Goal: Entertainment & Leisure: Consume media (video, audio)

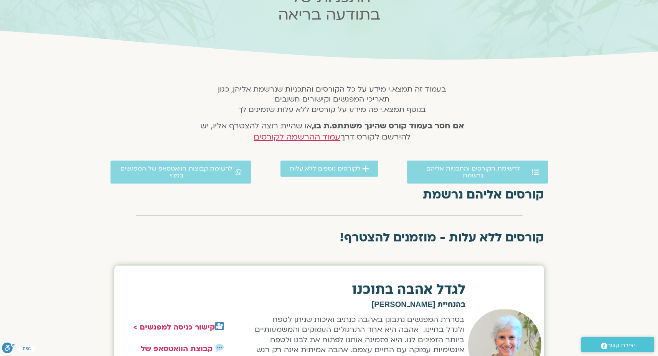
scroll to position [77, 0]
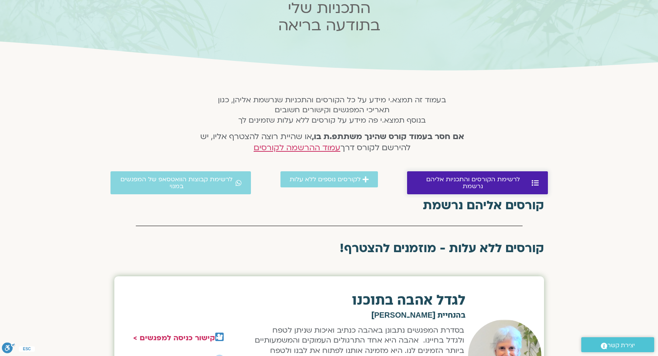
click at [448, 177] on span "לרשימת הקורסים והתכניות אליהם נרשמת" at bounding box center [473, 183] width 114 height 14
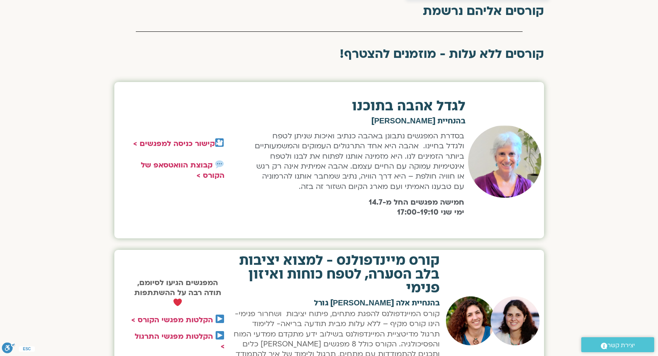
scroll to position [273, 0]
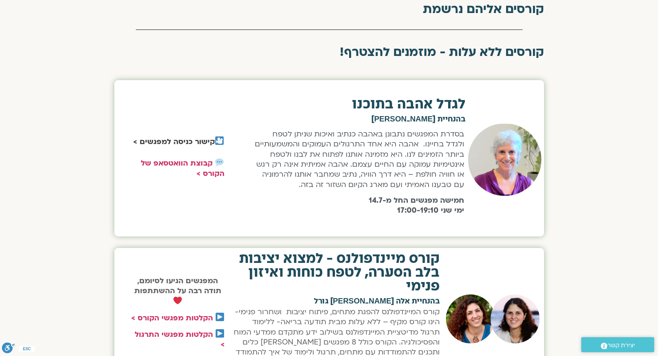
click at [192, 140] on strong "קישור כניסה למפגשים >" at bounding box center [174, 142] width 82 height 10
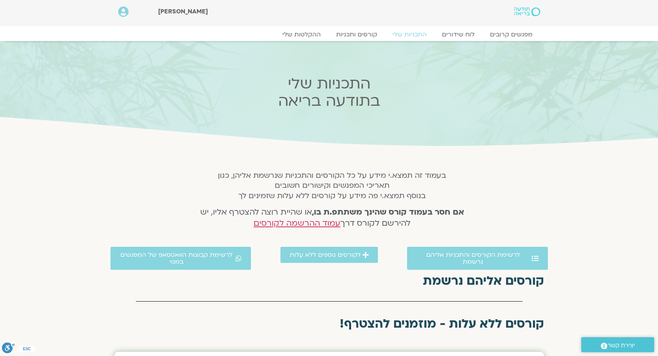
scroll to position [0, 0]
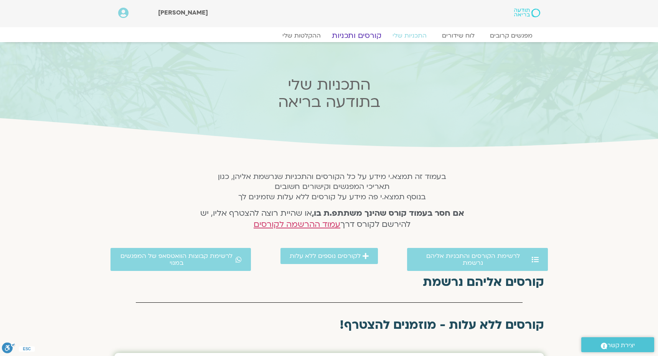
click at [356, 35] on link "קורסים ותכניות" at bounding box center [357, 35] width 68 height 9
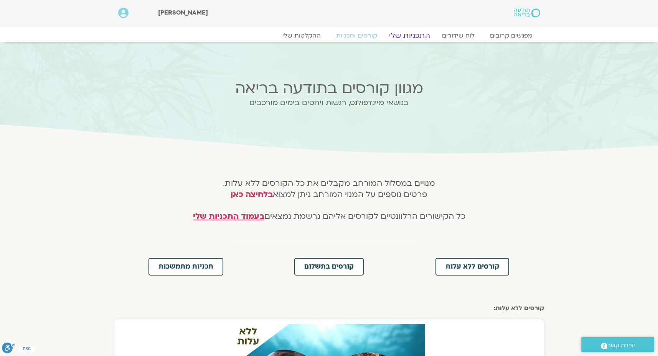
click at [412, 35] on link "התכניות שלי" at bounding box center [409, 35] width 59 height 9
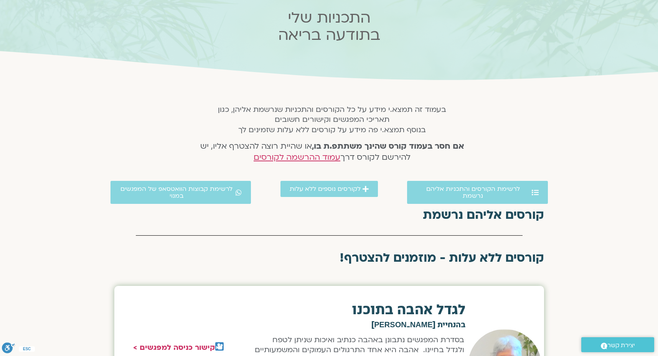
scroll to position [77, 0]
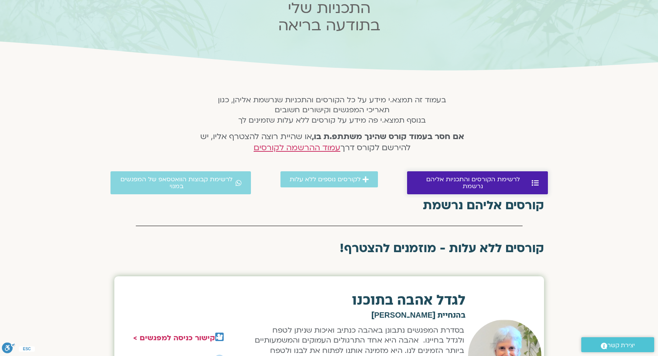
click at [487, 177] on span "לרשימת הקורסים והתכניות אליהם נרשמת" at bounding box center [473, 183] width 114 height 14
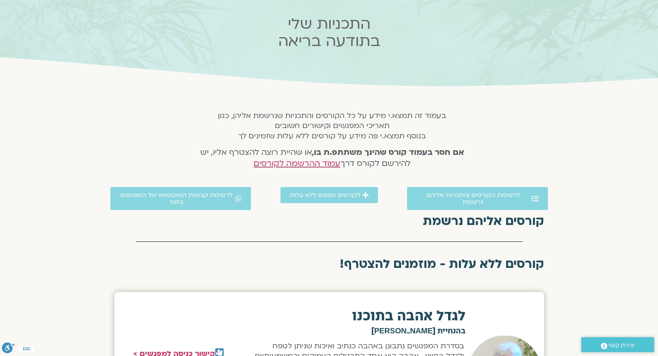
scroll to position [43, 0]
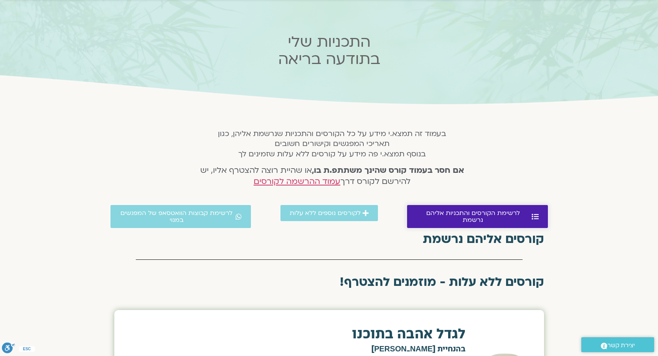
click at [475, 216] on span "לרשימת הקורסים והתכניות אליהם נרשמת" at bounding box center [473, 217] width 114 height 14
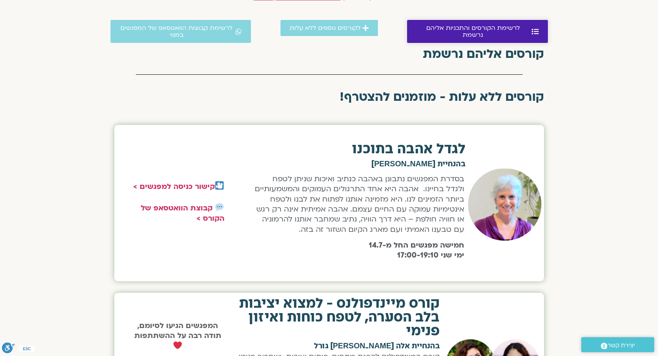
scroll to position [273, 0]
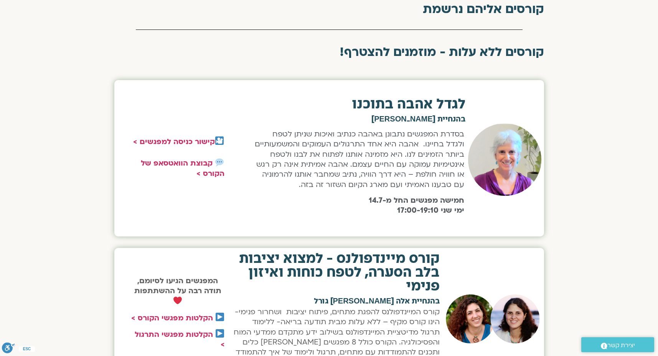
click at [512, 150] on img at bounding box center [504, 160] width 73 height 73
click at [403, 107] on h2 "לגדל אהבה בתוכנו" at bounding box center [358, 104] width 214 height 14
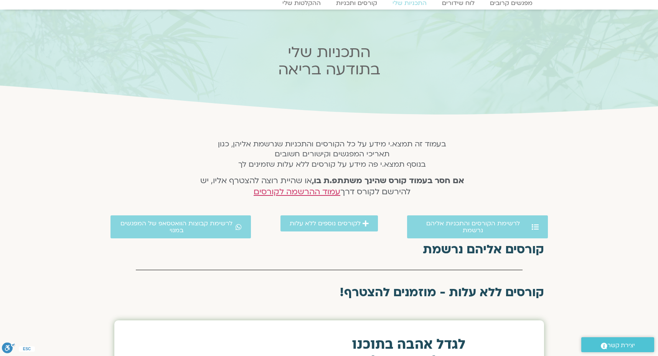
scroll to position [5, 0]
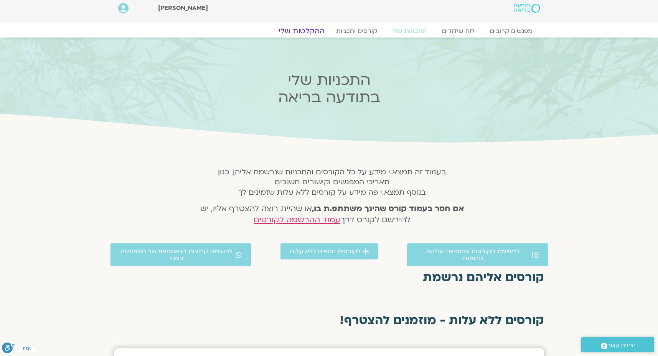
click at [316, 33] on link "ההקלטות שלי" at bounding box center [301, 30] width 64 height 9
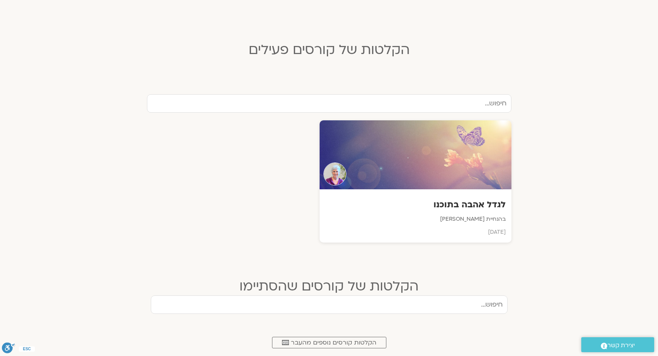
scroll to position [192, 0]
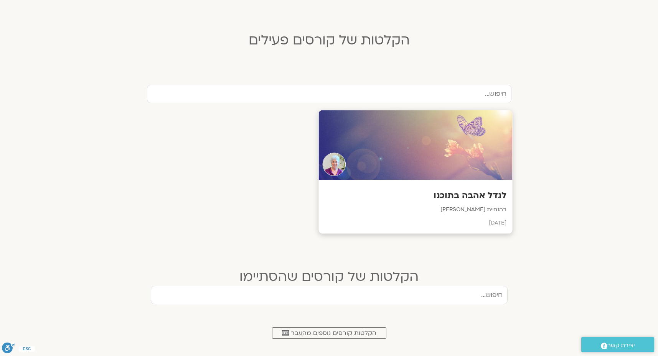
click at [383, 150] on div at bounding box center [415, 145] width 194 height 70
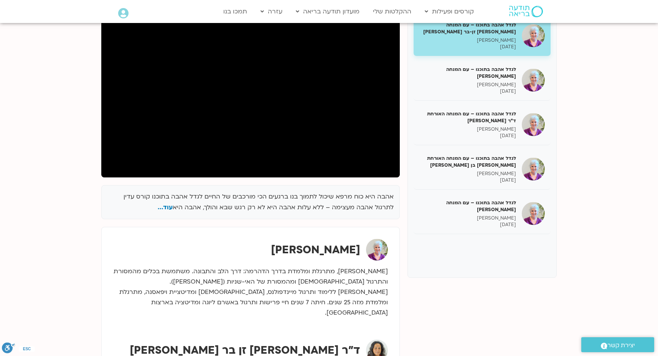
scroll to position [115, 0]
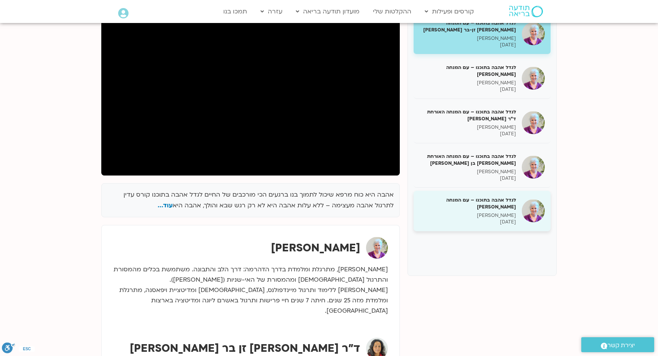
click at [449, 205] on h5 "לגדל אהבה בתוכנו – עם המנחה [PERSON_NAME]" at bounding box center [467, 204] width 97 height 14
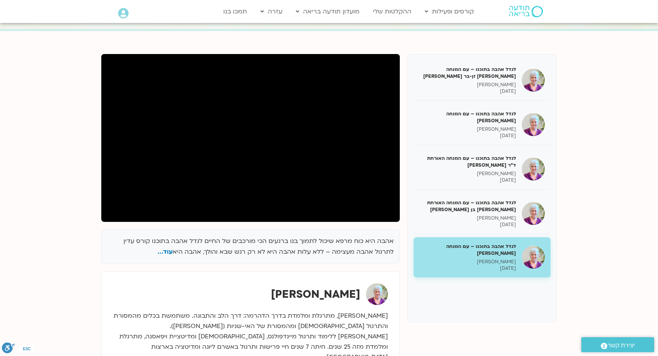
scroll to position [77, 0]
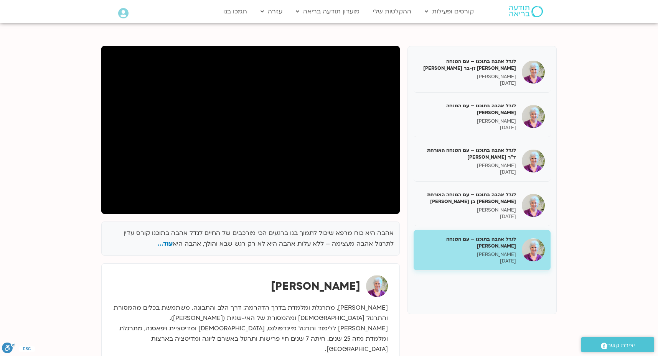
click at [606, 301] on section "אהבה היא כוח מרפא שיכול לתמוך בנו ברגעים הכי מורכבים של החיים לגדל אהבה בתוכנו …" at bounding box center [329, 217] width 658 height 388
click at [607, 294] on section "אהבה היא כוח מרפא שיכול לתמוך בנו ברגעים הכי מורכבים של החיים לגדל אהבה בתוכנו …" at bounding box center [329, 217] width 658 height 388
drag, startPoint x: 284, startPoint y: 23, endPoint x: 272, endPoint y: 23, distance: 12.7
click at [280, 23] on body "דלג לתוכן Main Menu קורסים ופעילות לוח שידורים התכניות שלי קורסים ההקלטות שלי מ…" at bounding box center [329, 298] width 658 height 751
